Goal: Task Accomplishment & Management: Manage account settings

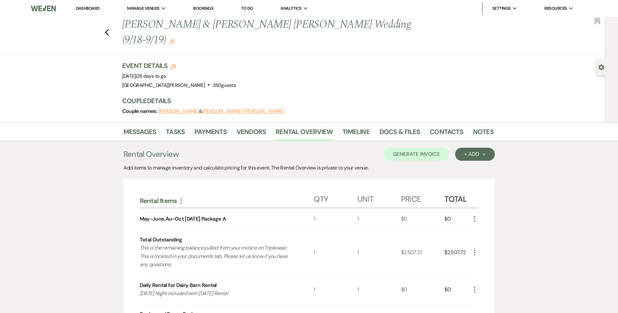
click at [91, 9] on link "Dashboard" at bounding box center [87, 9] width 23 height 6
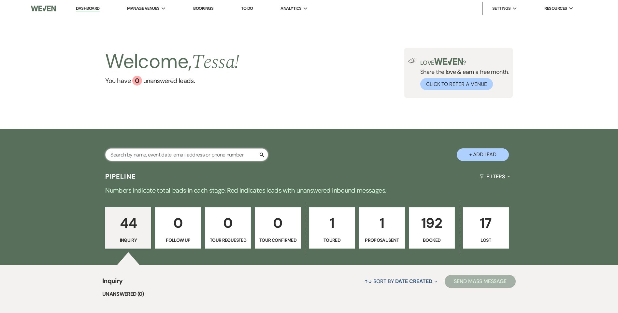
click at [240, 155] on input "text" at bounding box center [186, 155] width 163 height 13
click at [436, 237] on p "Booked" at bounding box center [431, 240] width 37 height 7
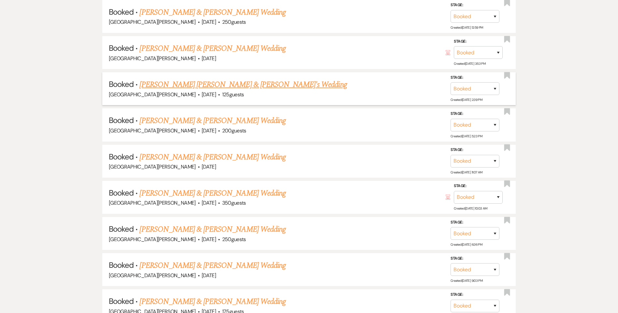
scroll to position [3389, 0]
click at [237, 226] on link "[PERSON_NAME] & [PERSON_NAME] Wedding" at bounding box center [212, 230] width 146 height 12
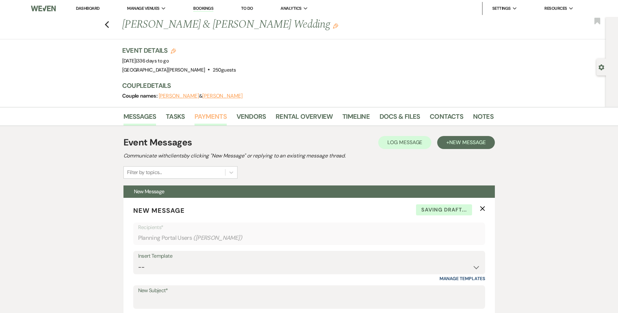
click at [217, 122] on link "Payments" at bounding box center [211, 118] width 32 height 14
